Goal: Information Seeking & Learning: Understand process/instructions

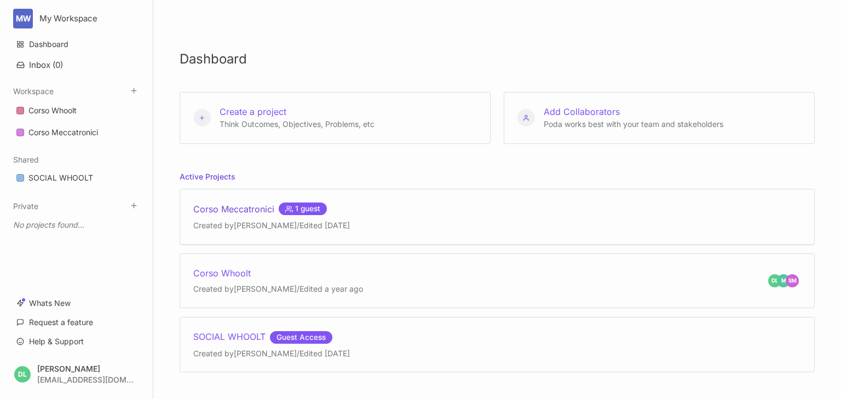
click at [239, 210] on div "Corso Meccatronici 1 guest" at bounding box center [271, 209] width 157 height 13
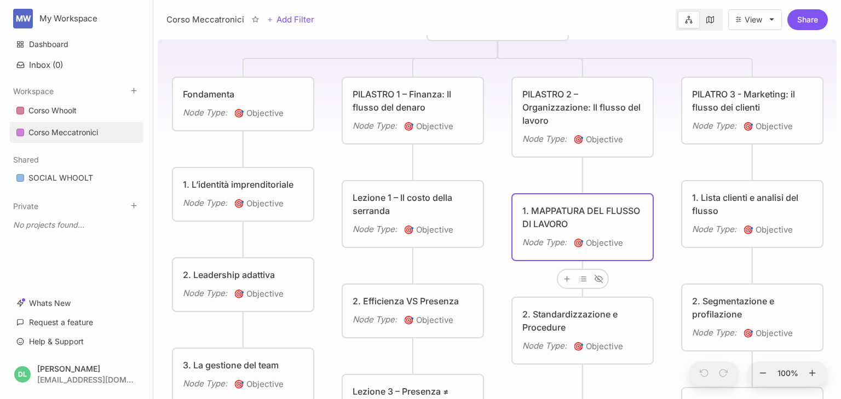
click at [576, 206] on div "1. MAPPATURA DEL FLUSSO DI LAVORO" at bounding box center [583, 217] width 121 height 26
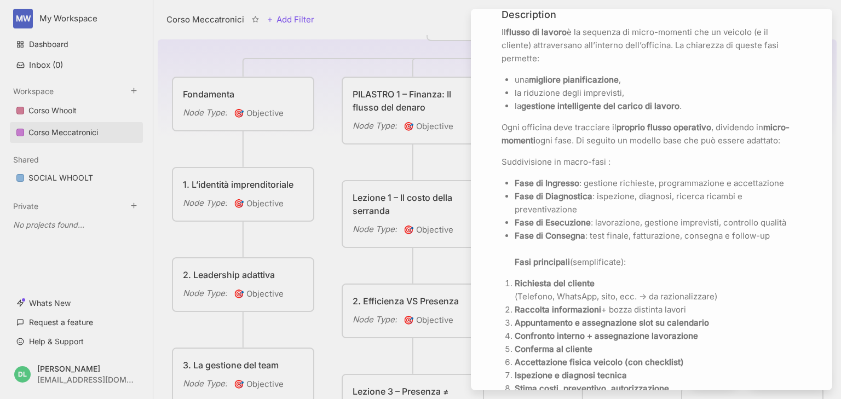
scroll to position [351, 0]
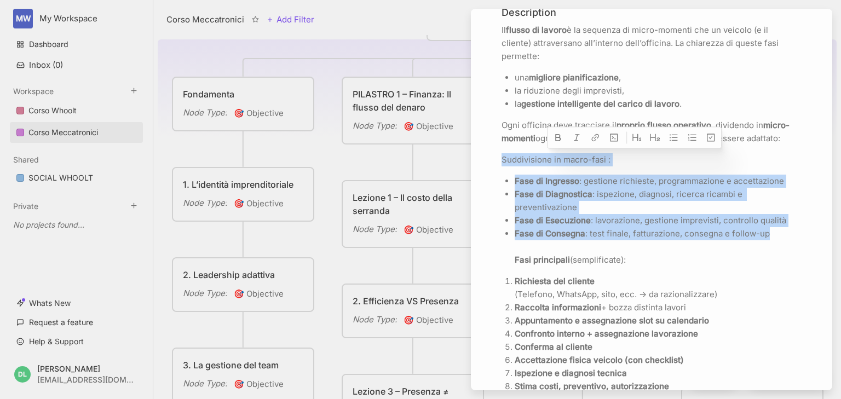
drag, startPoint x: 772, startPoint y: 233, endPoint x: 502, endPoint y: 162, distance: 279.3
copy div "Suddivisione in macro-fasi : Fase di Ingresso : gestione richieste, programmazi…"
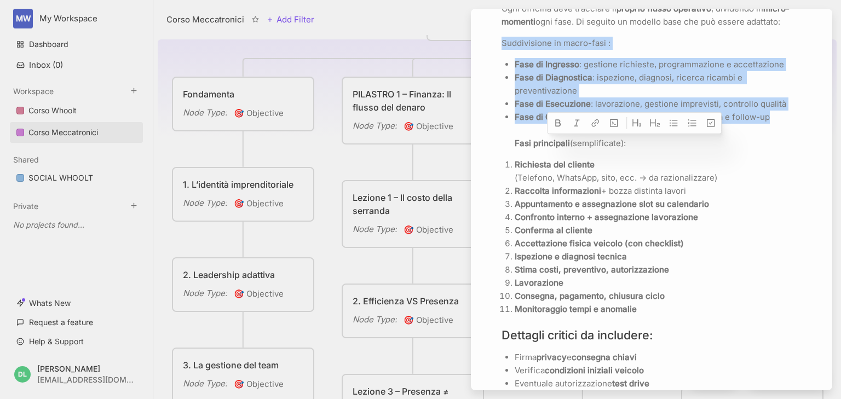
scroll to position [482, 0]
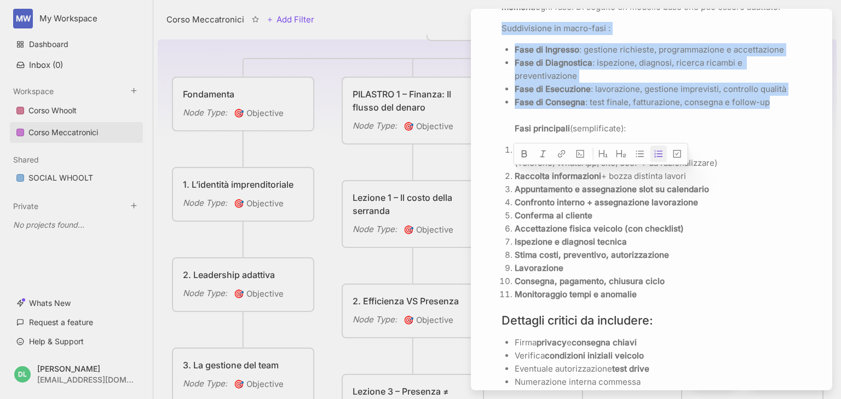
drag, startPoint x: 691, startPoint y: 173, endPoint x: 516, endPoint y: 175, distance: 174.8
click at [516, 175] on p "Raccolta informazioni + bozza distinta lavori" at bounding box center [658, 176] width 287 height 13
click at [756, 170] on p "Raccolta informazioni + bozza distinta lavori" at bounding box center [658, 176] width 287 height 13
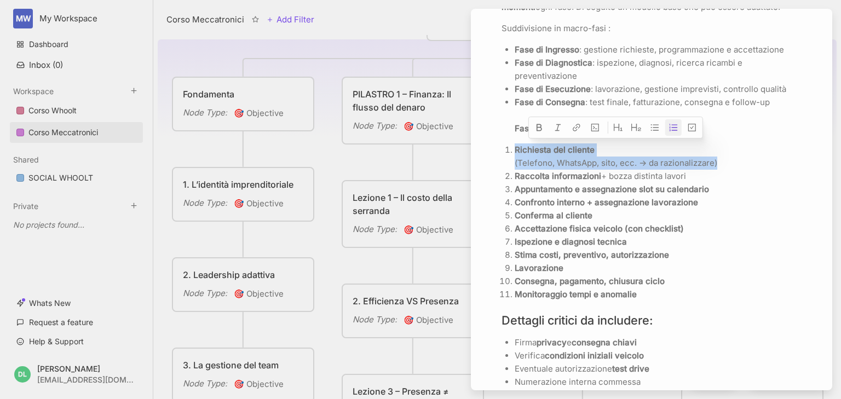
drag, startPoint x: 735, startPoint y: 164, endPoint x: 514, endPoint y: 154, distance: 221.5
click at [515, 154] on li "Richiesta del cliente (Telefono, WhatsApp, sito, ecc. → da razionalizzare)" at bounding box center [658, 157] width 287 height 26
copy p "Richiesta del cliente (Telefono, WhatsApp, sito, ecc. → da razionalizzare)"
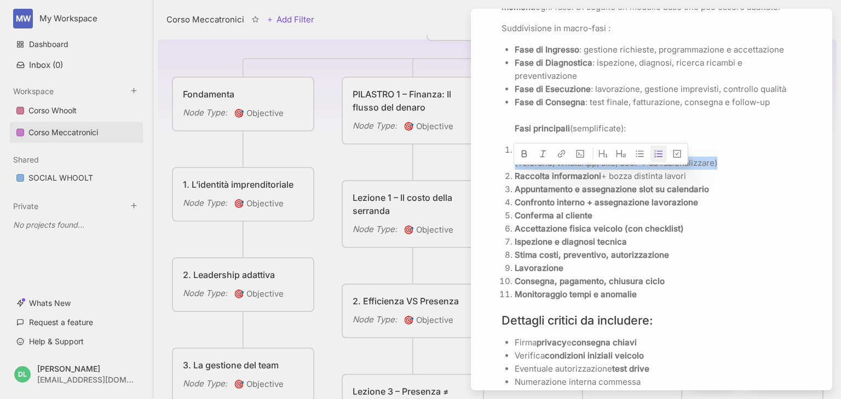
drag, startPoint x: 698, startPoint y: 175, endPoint x: 511, endPoint y: 173, distance: 187.9
click at [515, 173] on li "Raccolta informazioni + bozza distinta lavori" at bounding box center [658, 176] width 287 height 13
copy p "Raccolta informazioni + bozza distinta lavori"
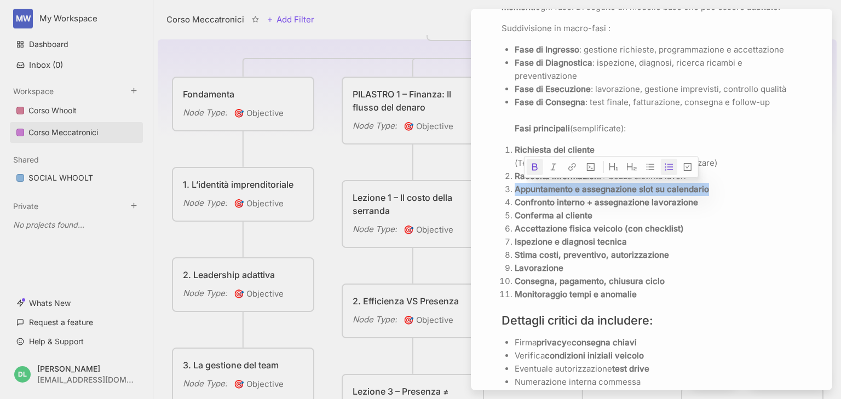
drag, startPoint x: 710, startPoint y: 189, endPoint x: 514, endPoint y: 183, distance: 196.2
click at [515, 183] on li "Appuntamento e assegnazione slot su calendario" at bounding box center [658, 189] width 287 height 13
copy strong "Appuntamento e assegnazione slot su calendario"
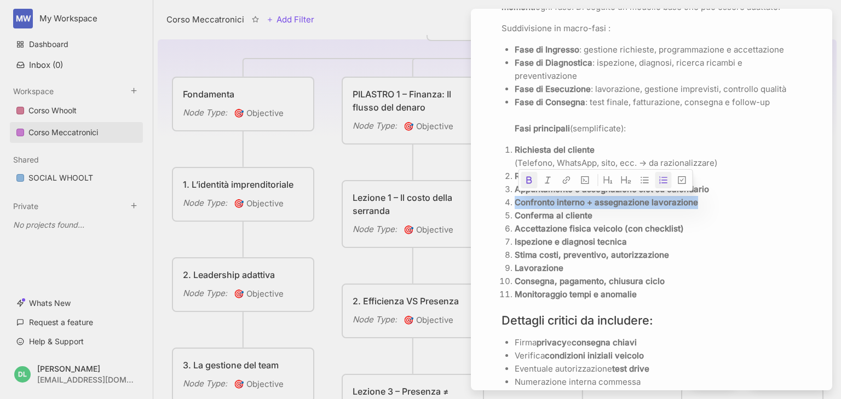
drag, startPoint x: 698, startPoint y: 202, endPoint x: 506, endPoint y: 196, distance: 192.4
click at [515, 196] on li "Confronto interno + assegnazione lavorazione" at bounding box center [658, 202] width 287 height 13
copy strong "Confronto interno + assegnazione lavorazione"
click at [593, 216] on p "Conferma al cliente" at bounding box center [658, 215] width 287 height 13
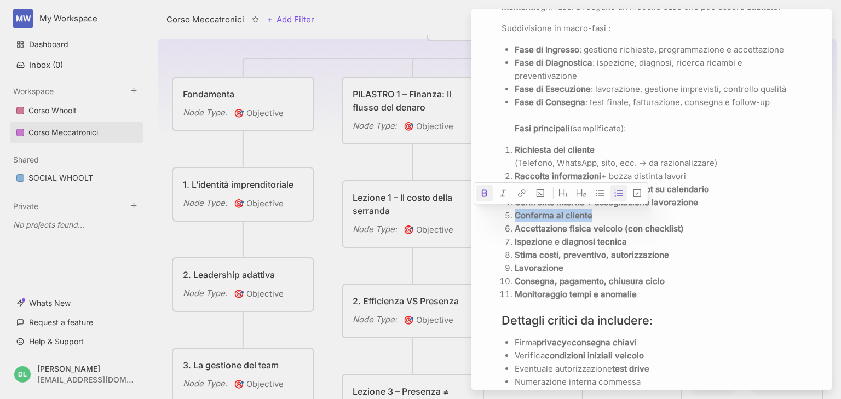
drag, startPoint x: 593, startPoint y: 216, endPoint x: 514, endPoint y: 220, distance: 79.0
click at [515, 220] on li "Conferma al cliente" at bounding box center [658, 215] width 287 height 13
click at [705, 233] on p "Accettazione fisica veicolo (con checklist)" at bounding box center [658, 228] width 287 height 13
drag, startPoint x: 593, startPoint y: 214, endPoint x: 516, endPoint y: 216, distance: 76.7
click at [516, 216] on p "Conferma al cliente" at bounding box center [658, 215] width 287 height 13
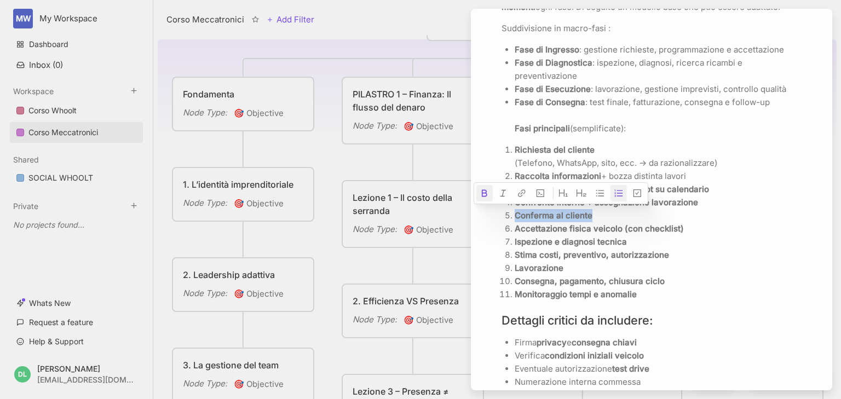
copy strong "Conferma al cliente"
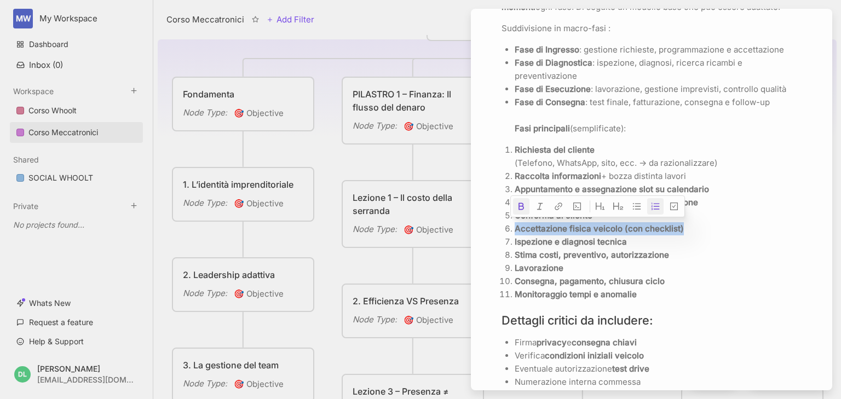
drag, startPoint x: 684, startPoint y: 230, endPoint x: 514, endPoint y: 226, distance: 170.4
click at [515, 226] on li "Accettazione fisica veicolo (con checklist)" at bounding box center [658, 228] width 287 height 13
copy strong "Accettazione fisica veicolo (con checklist)"
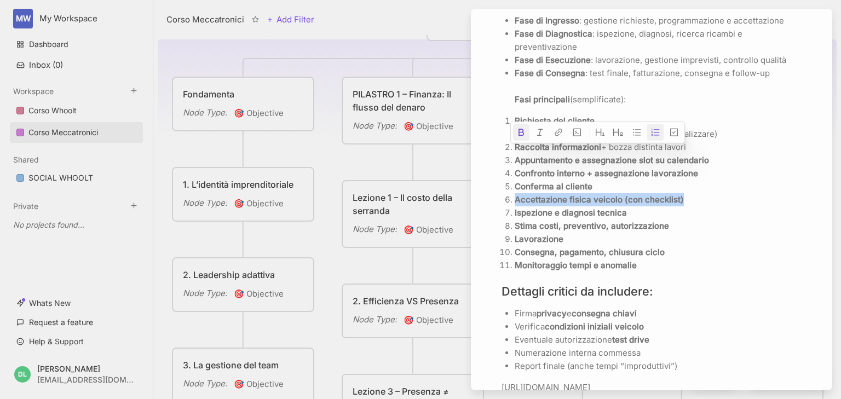
scroll to position [570, 0]
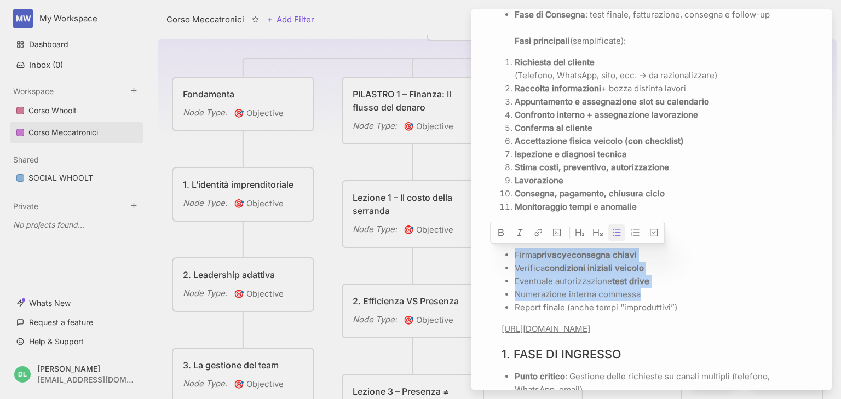
drag, startPoint x: 515, startPoint y: 255, endPoint x: 649, endPoint y: 295, distance: 140.2
click at [649, 295] on ul "Firma privacy e consegna chiavi Verifica condizioni iniziali veicolo Eventuale …" at bounding box center [652, 282] width 300 height 66
copy ul "Firma privacy e consegna chiavi Verifica condizioni iniziali veicolo Eventuale …"
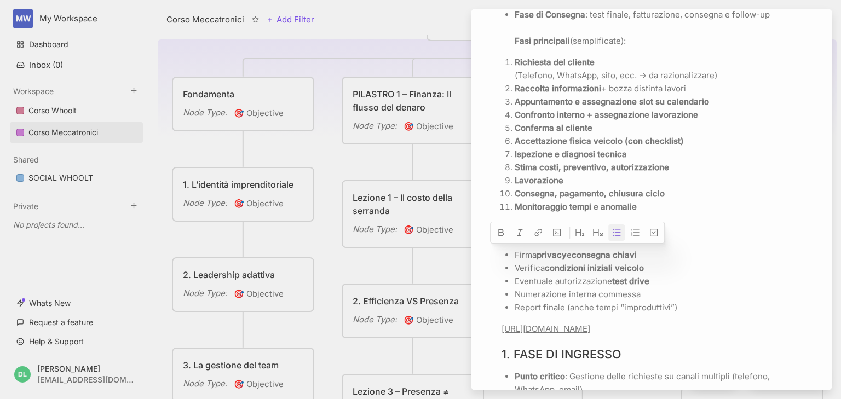
click at [759, 196] on p "Consegna, pagamento, chiusura ciclo" at bounding box center [658, 193] width 287 height 13
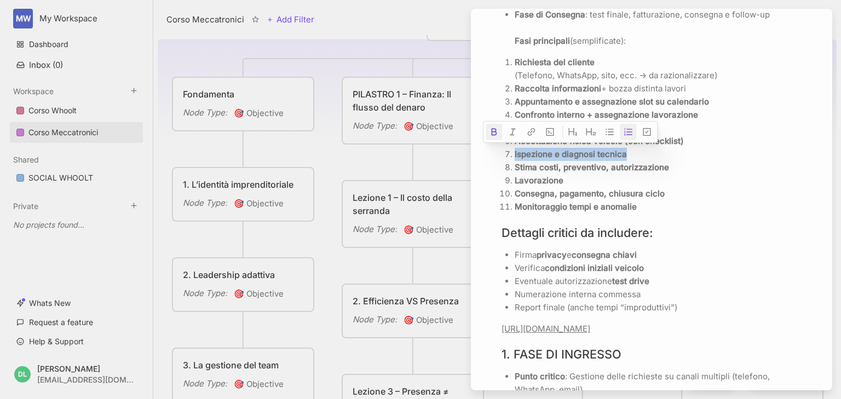
drag, startPoint x: 515, startPoint y: 153, endPoint x: 631, endPoint y: 156, distance: 115.6
click at [631, 156] on p "Ispezione e diagnosi tecnica" at bounding box center [658, 154] width 287 height 13
copy strong "Ispezione e diagnosi tecnica"
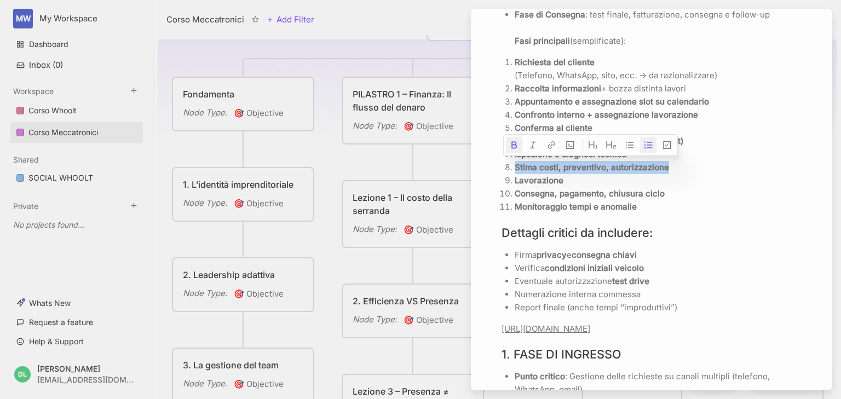
drag, startPoint x: 515, startPoint y: 161, endPoint x: 669, endPoint y: 169, distance: 154.7
click at [669, 169] on p "Stima costi, preventivo, autorizzazione" at bounding box center [658, 167] width 287 height 13
copy strong "Stima costi, preventivo, autorizzazione"
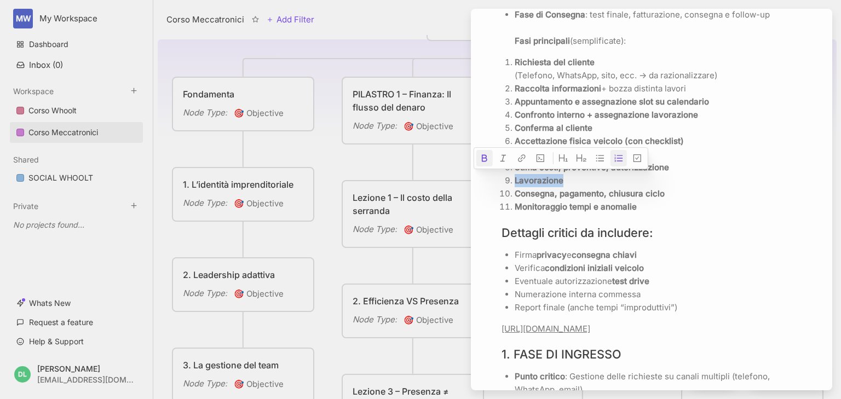
drag, startPoint x: 514, startPoint y: 179, endPoint x: 562, endPoint y: 178, distance: 47.7
click at [562, 178] on li "Lavorazione" at bounding box center [658, 180] width 287 height 13
